Goal: Navigation & Orientation: Understand site structure

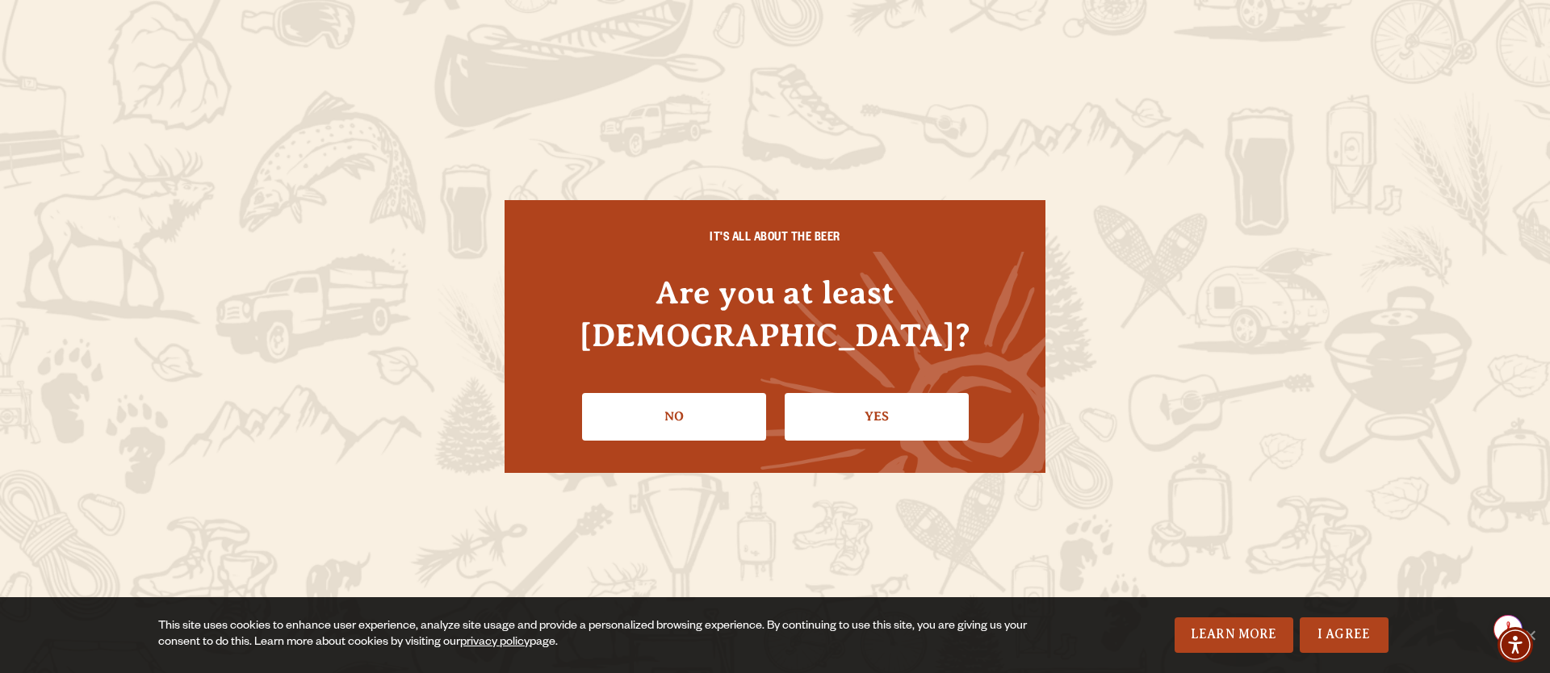
click at [850, 410] on link "Yes" at bounding box center [877, 416] width 184 height 47
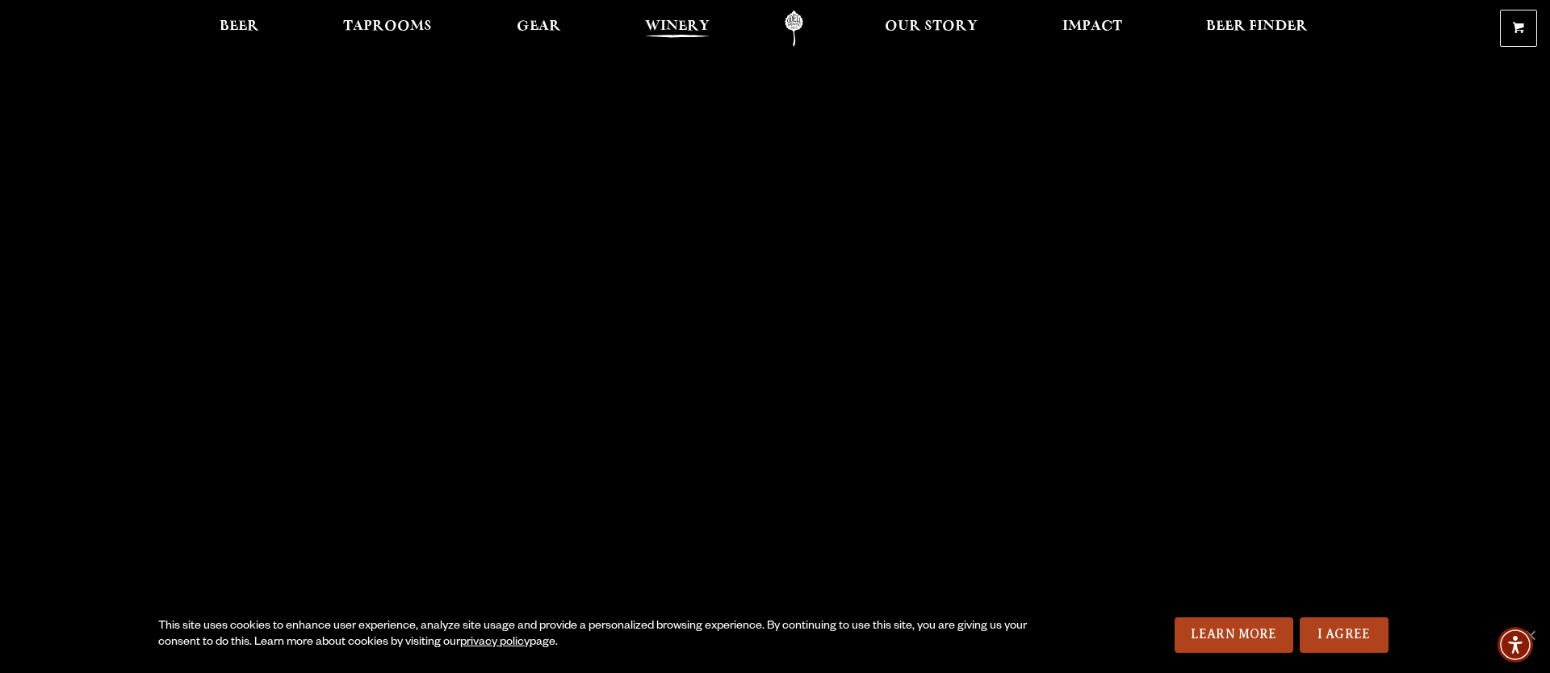
click at [683, 24] on span "Winery" at bounding box center [677, 26] width 65 height 13
click at [960, 29] on span "Our Story" at bounding box center [931, 26] width 93 height 13
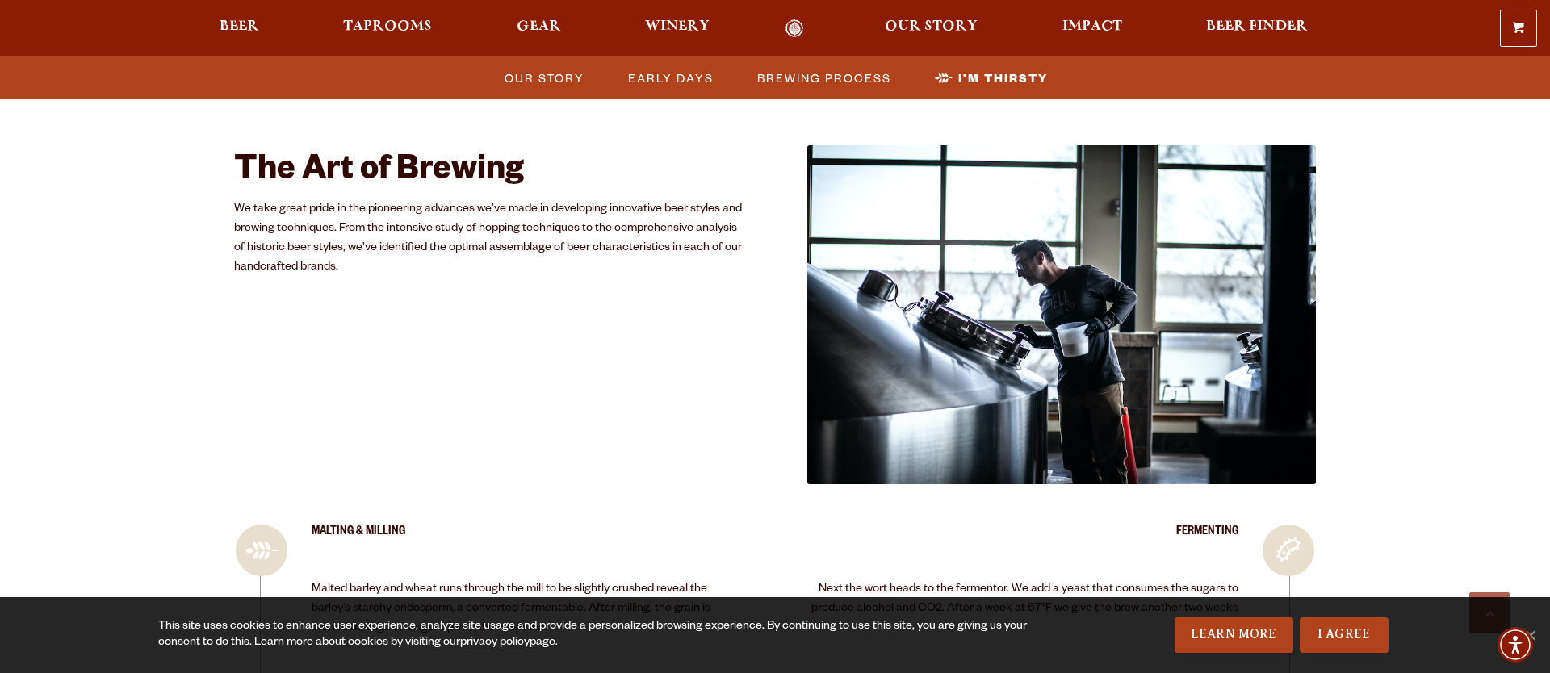
scroll to position [2710, 0]
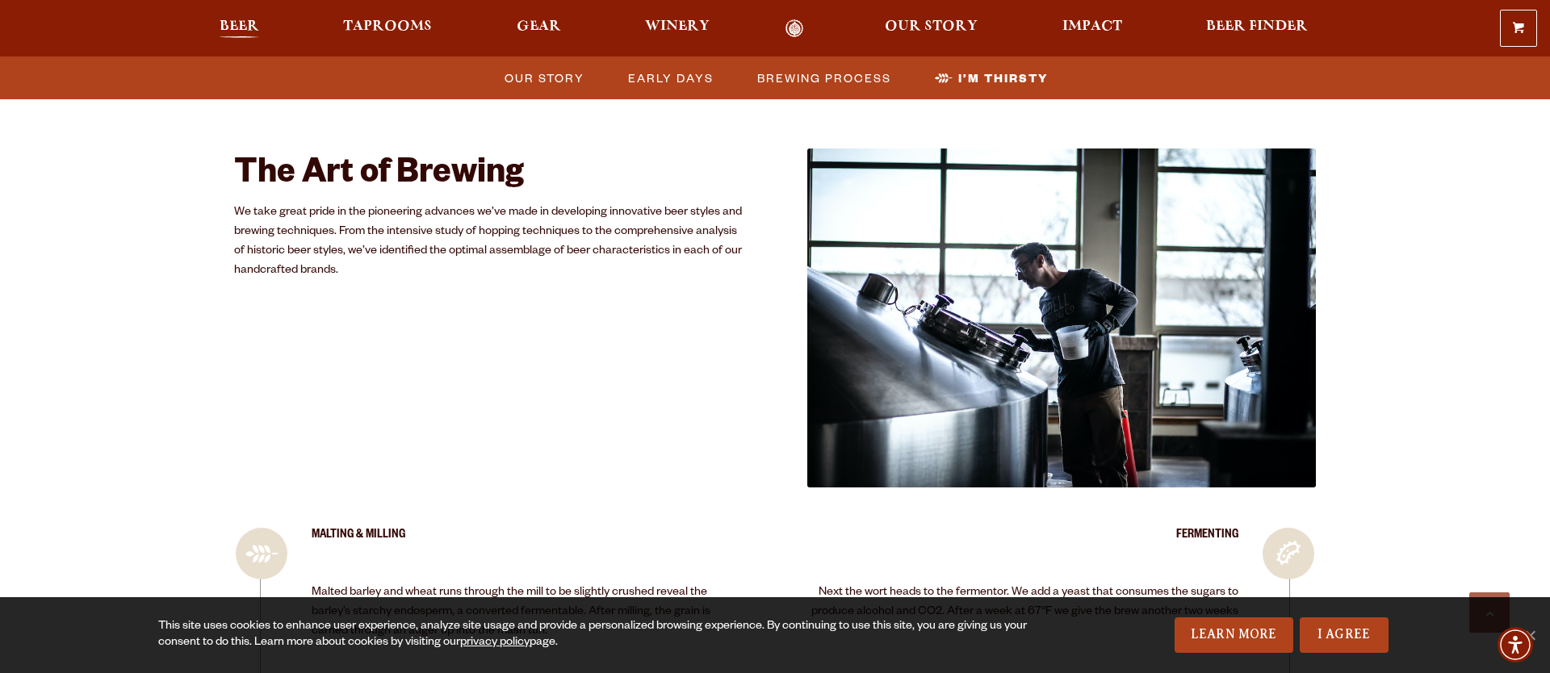
click at [239, 33] on span "Beer" at bounding box center [240, 26] width 40 height 13
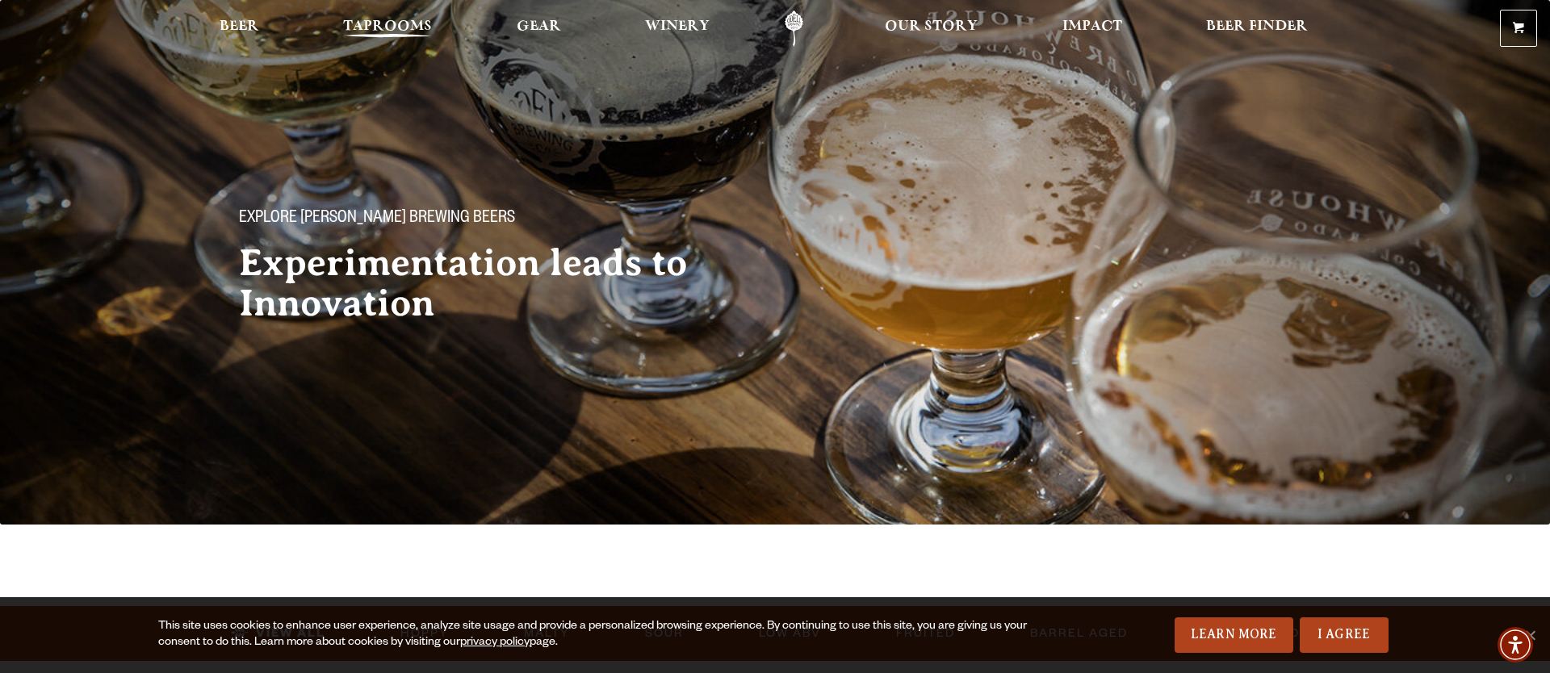
click at [417, 33] on span "Taprooms" at bounding box center [387, 26] width 89 height 13
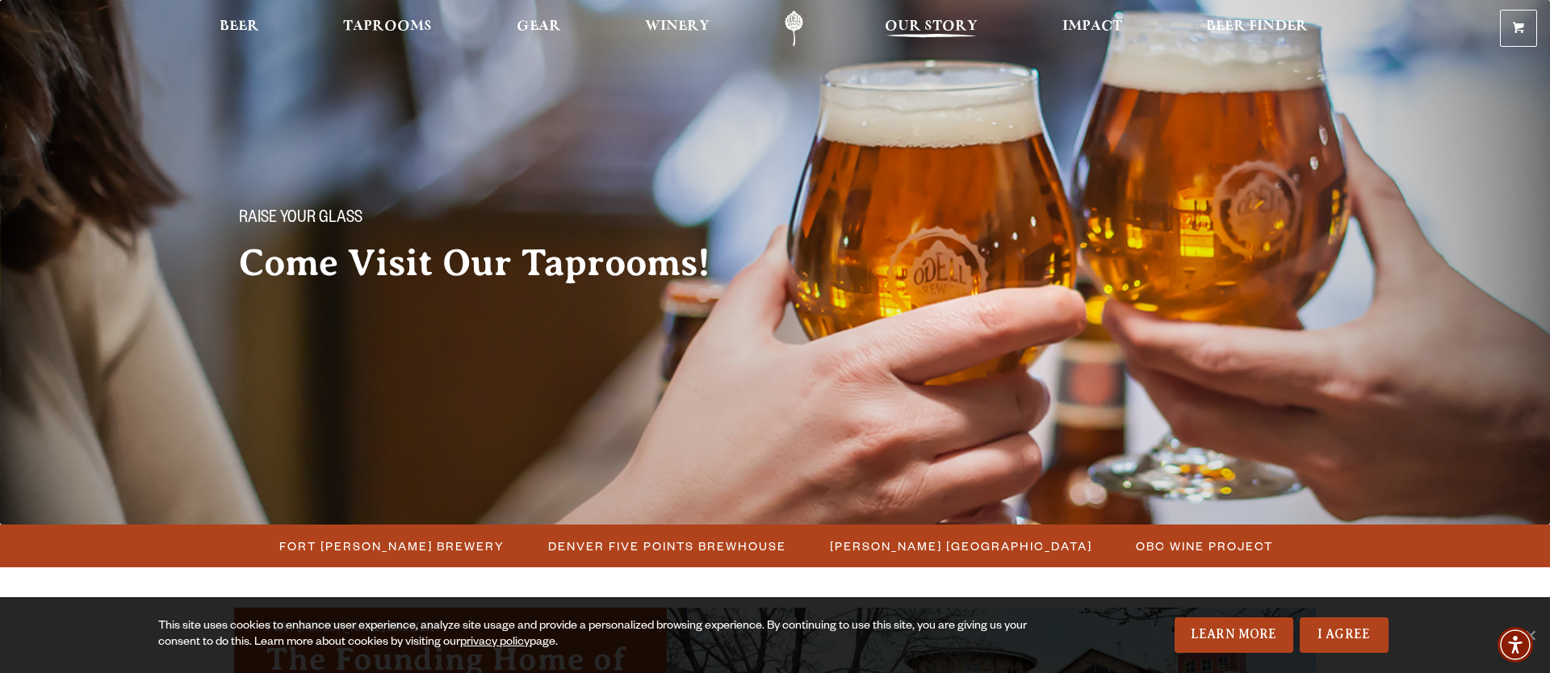
click at [963, 27] on span "Our Story" at bounding box center [931, 26] width 93 height 13
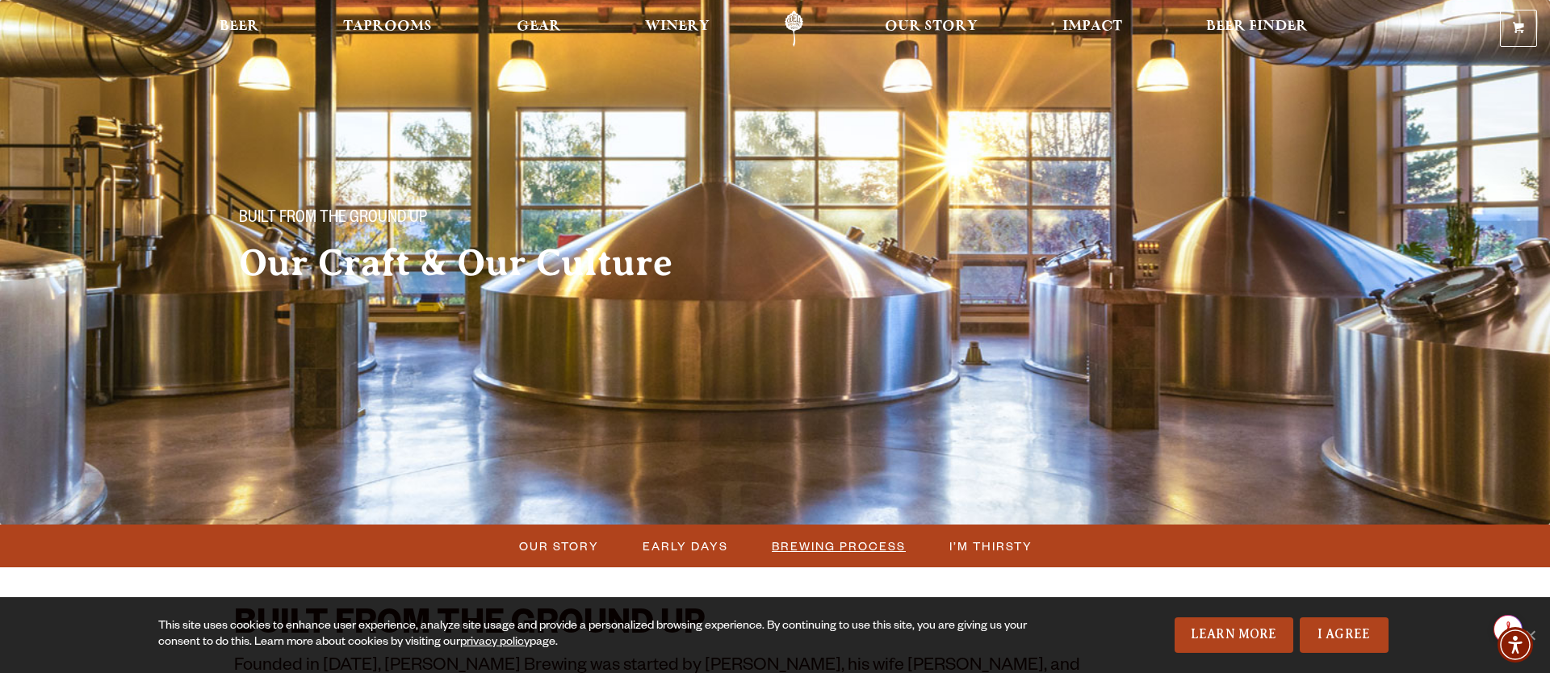
click at [859, 532] on li "Brewing Process" at bounding box center [838, 546] width 178 height 30
click at [848, 544] on span "Brewing Process" at bounding box center [839, 545] width 134 height 23
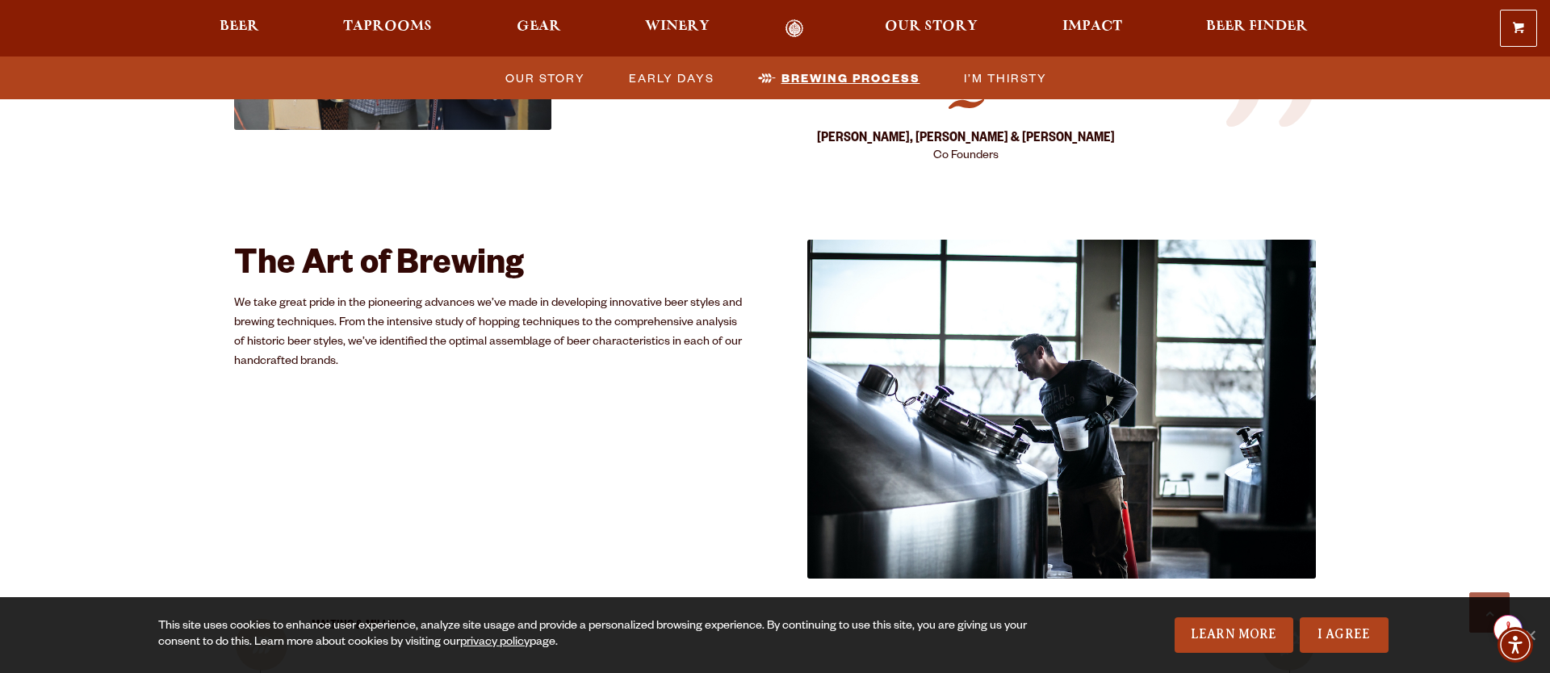
scroll to position [2619, 0]
